Goal: Task Accomplishment & Management: Use online tool/utility

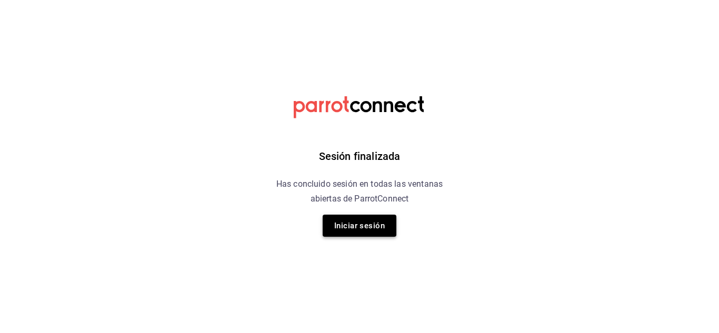
click at [348, 231] on button "Iniciar sesión" at bounding box center [360, 226] width 74 height 22
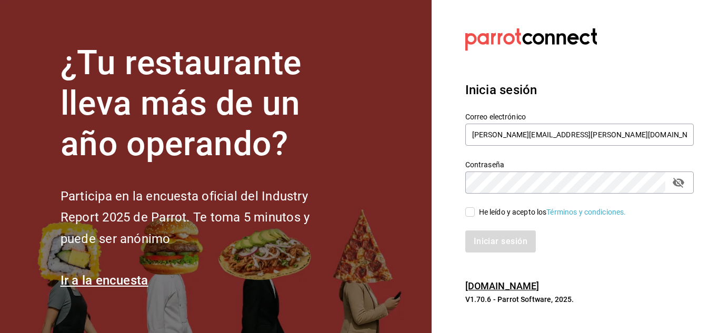
click at [473, 212] on input "He leído y acepto los Términos y condiciones." at bounding box center [469, 211] width 9 height 9
checkbox input "true"
click at [485, 239] on button "Iniciar sesión" at bounding box center [501, 241] width 72 height 22
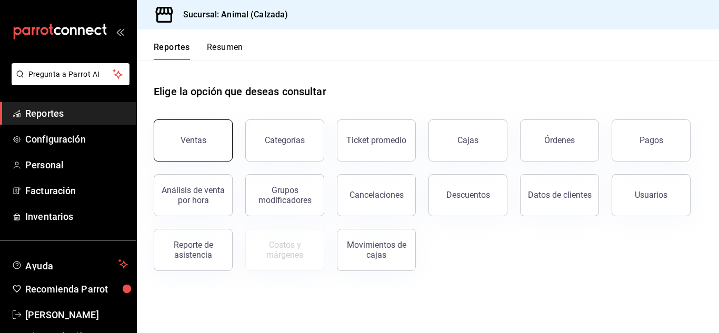
click at [205, 152] on button "Ventas" at bounding box center [193, 140] width 79 height 42
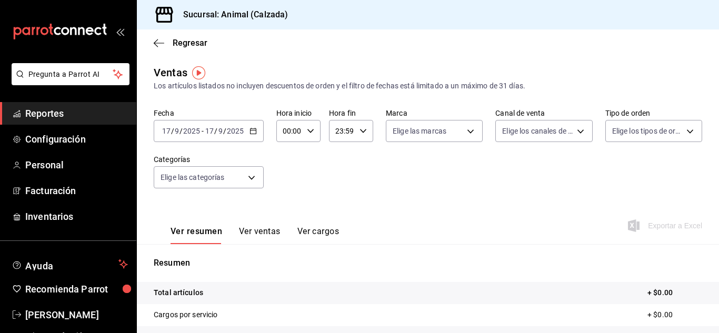
click at [251, 131] on icon "button" at bounding box center [252, 130] width 7 height 7
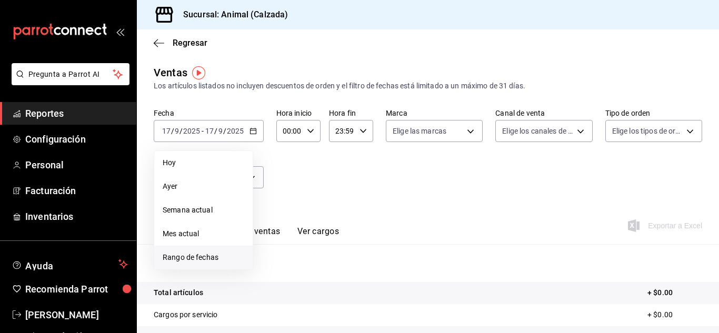
click at [202, 250] on li "Rango de fechas" at bounding box center [203, 258] width 98 height 24
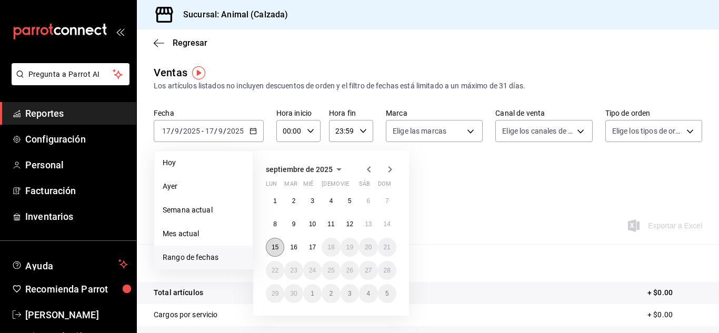
click at [275, 247] on abbr "15" at bounding box center [275, 247] width 7 height 7
click at [311, 251] on button "17" at bounding box center [312, 247] width 18 height 19
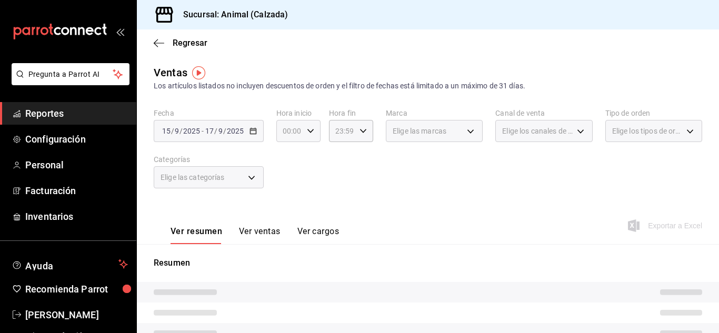
click at [311, 131] on icon "button" at bounding box center [310, 130] width 7 height 7
click at [285, 162] on span "05" at bounding box center [286, 161] width 5 height 8
type input "05:00"
click at [359, 128] on div at bounding box center [359, 166] width 719 height 333
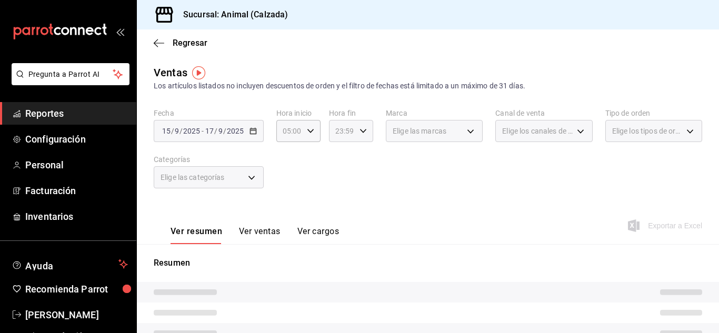
click at [361, 130] on icon "button" at bounding box center [362, 130] width 7 height 7
click at [339, 188] on button "05" at bounding box center [337, 193] width 17 height 21
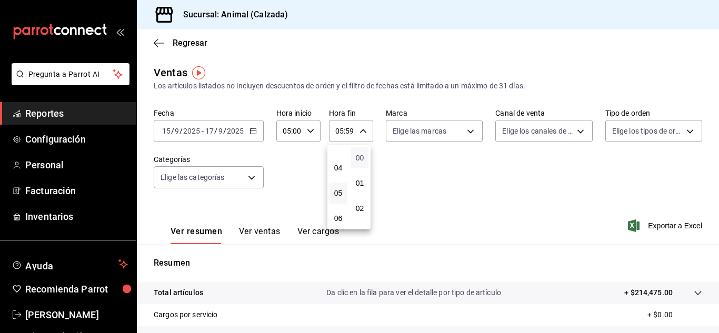
click at [360, 158] on span "00" at bounding box center [359, 158] width 5 height 8
type input "05:00"
click at [468, 130] on div at bounding box center [359, 166] width 719 height 333
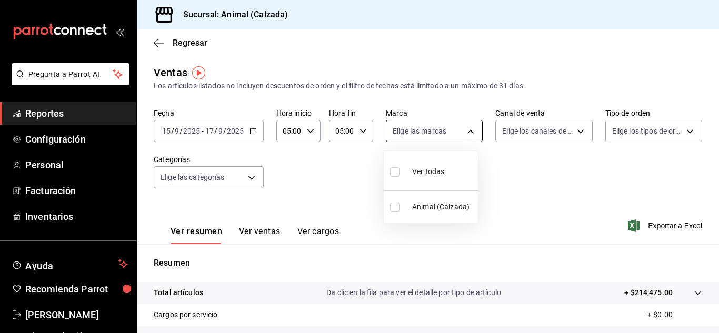
click at [465, 130] on body "Pregunta a Parrot AI Reportes Configuración Personal Facturación Inventarios Ay…" at bounding box center [359, 166] width 719 height 333
click at [434, 165] on div "Ver todas" at bounding box center [417, 170] width 54 height 23
type input "e26472f3-9262-489d-bcba-4c6b034529c7"
checkbox input "true"
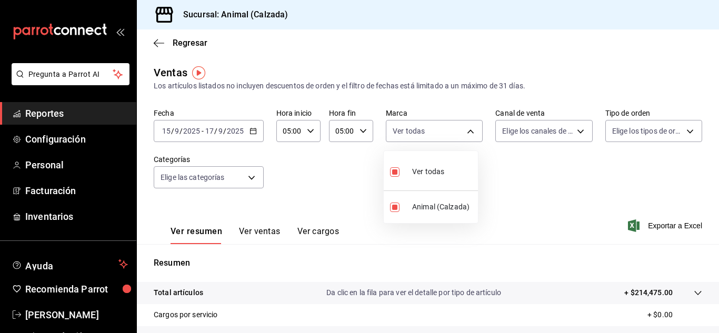
click at [575, 132] on div at bounding box center [359, 166] width 719 height 333
click at [575, 132] on body "Pregunta a Parrot AI Reportes Configuración Personal Facturación Inventarios Ay…" at bounding box center [359, 166] width 719 height 333
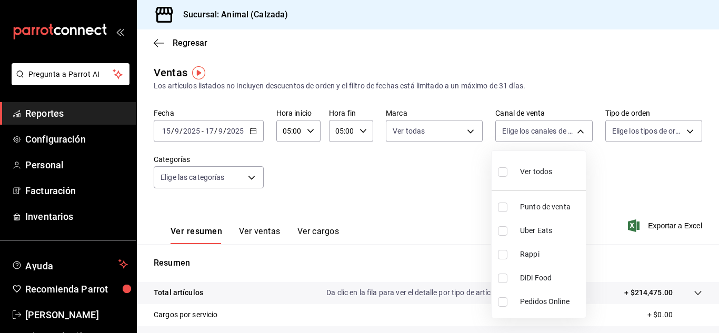
click at [546, 172] on span "Ver todos" at bounding box center [536, 171] width 32 height 11
type input "PARROT,UBER_EATS,RAPPI,DIDI_FOOD,ONLINE"
checkbox input "true"
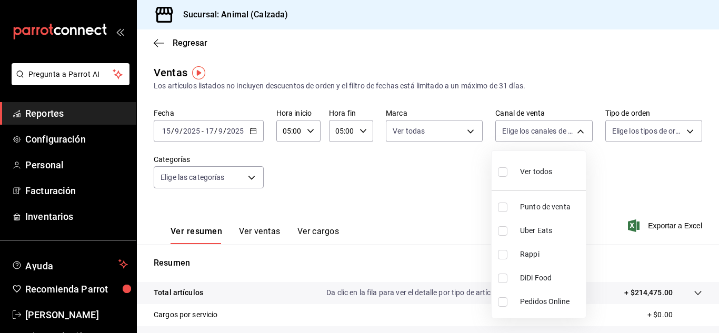
checkbox input "true"
click at [683, 131] on div at bounding box center [359, 166] width 719 height 333
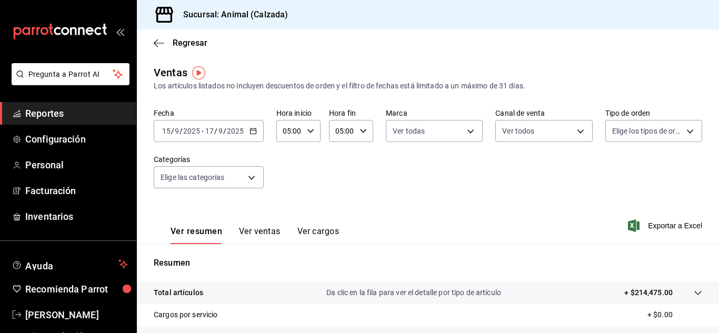
click at [683, 131] on div "Ver todos Punto de venta Uber Eats Rappi DiDi Food Pedidos Online" at bounding box center [359, 166] width 719 height 333
click at [683, 131] on body "Pregunta a Parrot AI Reportes Configuración Personal Facturación Inventarios Ay…" at bounding box center [359, 166] width 719 height 333
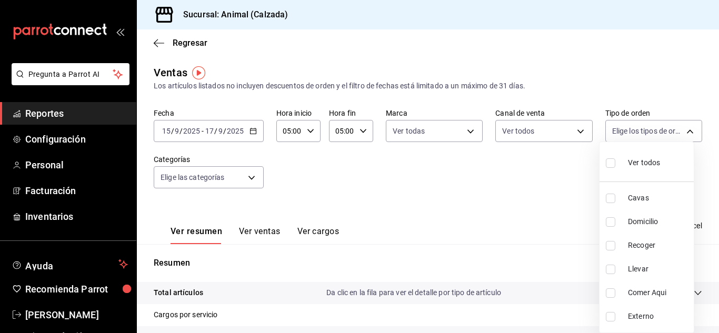
click at [657, 160] on span "Ver todos" at bounding box center [644, 162] width 32 height 11
type input "588630d3-b511-4bba-a729-32472510037f,54b7ae00-ca47-4ec1-b7ff-55842c0a2b62,92293…"
checkbox input "true"
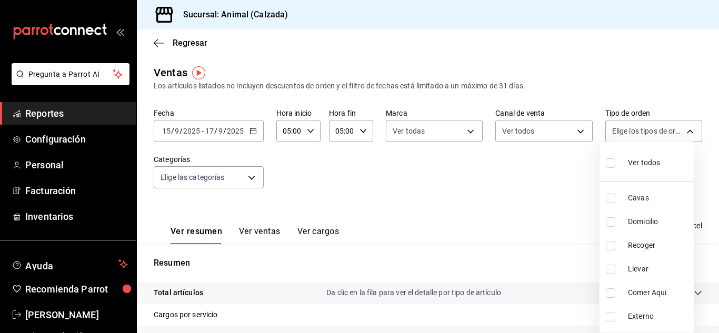
checkbox input "true"
click at [250, 175] on div at bounding box center [359, 166] width 719 height 333
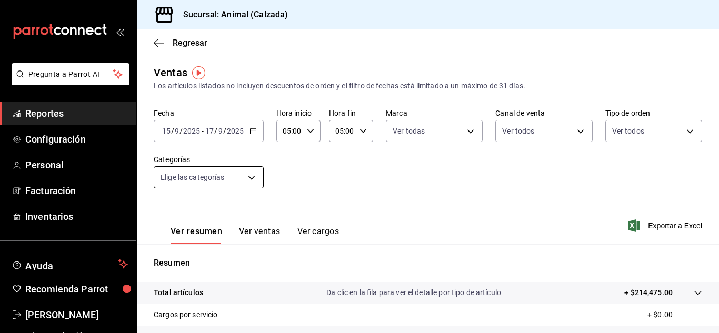
click at [252, 177] on body "Pregunta a Parrot AI Reportes Configuración Personal Facturación Inventarios Ay…" at bounding box center [359, 166] width 719 height 333
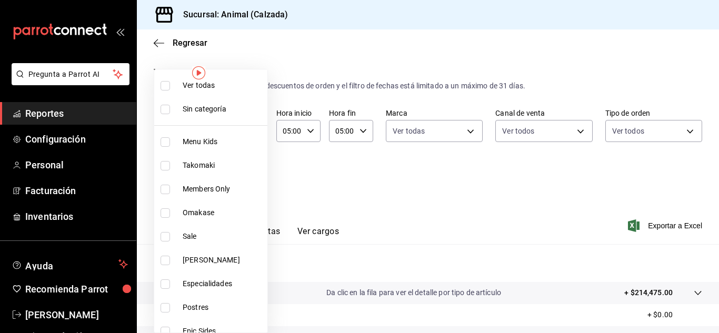
click at [230, 85] on span "Ver todas" at bounding box center [223, 85] width 81 height 11
type input "577524a9-a437-43f3-84d2-cf2e6968635f,5d35a5f4-3063-4397-a550-a8f4eca83956,9bcdf…"
checkbox input "true"
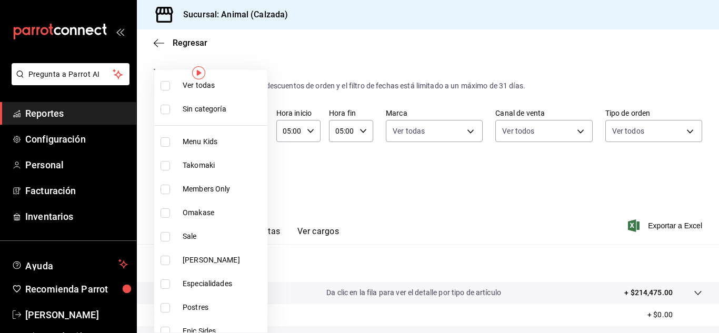
checkbox input "true"
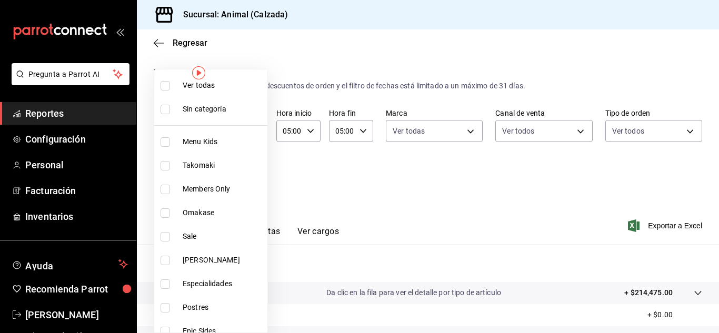
checkbox input "true"
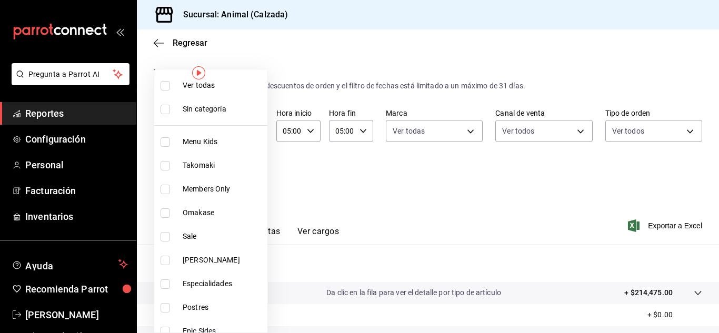
checkbox input "true"
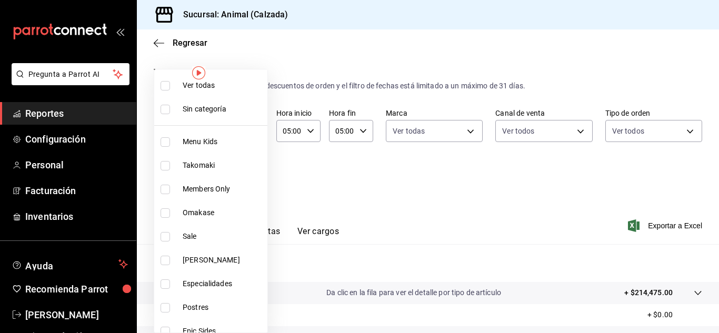
checkbox input "true"
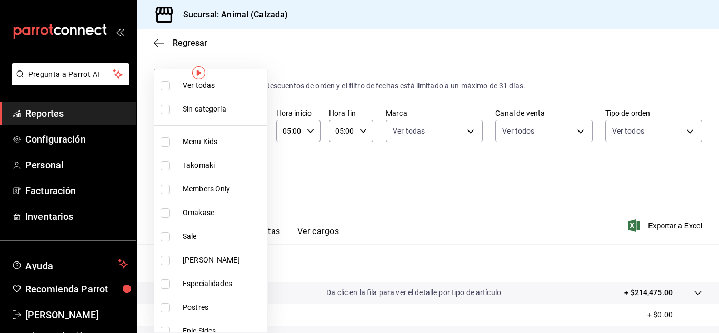
checkbox input "true"
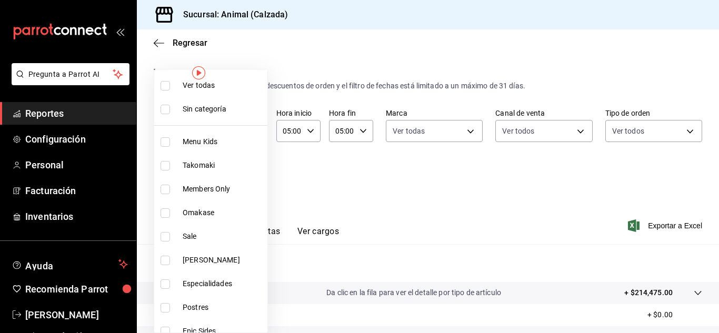
checkbox input "true"
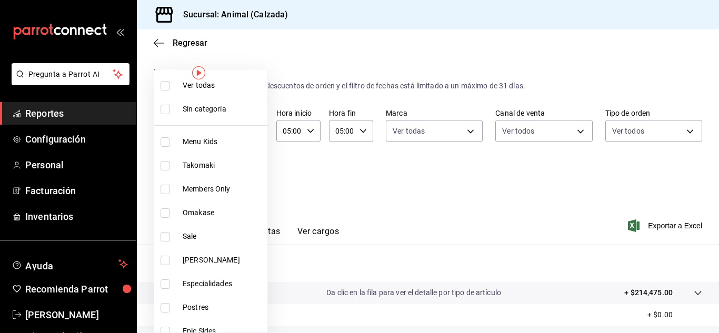
checkbox input "true"
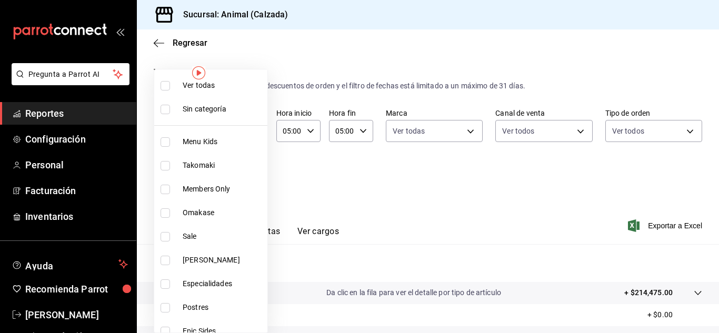
checkbox input "true"
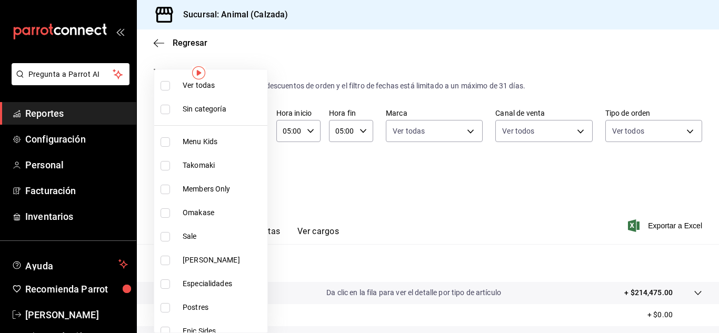
checkbox input "true"
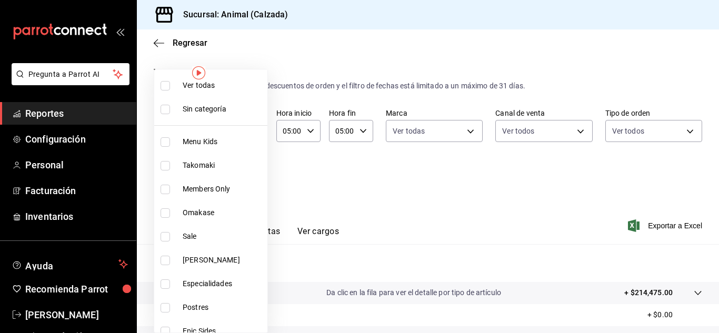
checkbox input "true"
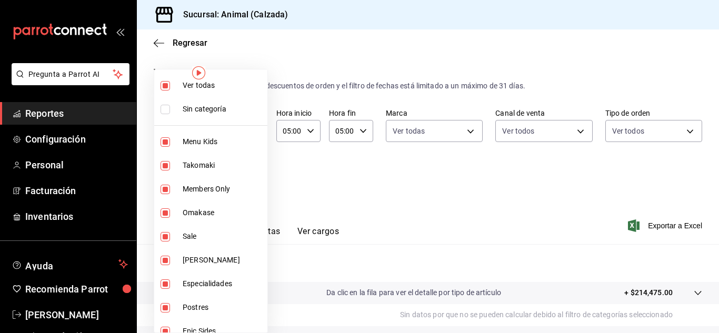
click at [638, 196] on div at bounding box center [359, 166] width 719 height 333
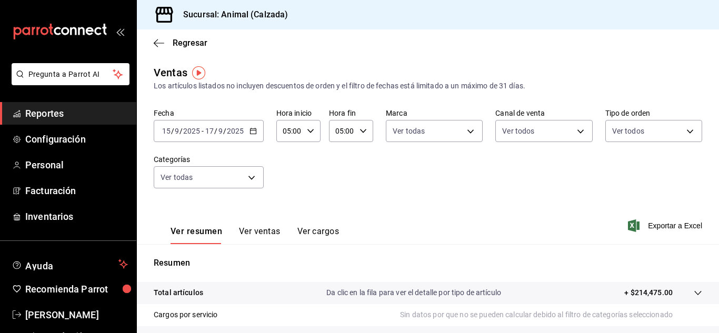
click at [662, 223] on span "Exportar a Excel" at bounding box center [666, 225] width 72 height 13
